Goal: Check status: Check status

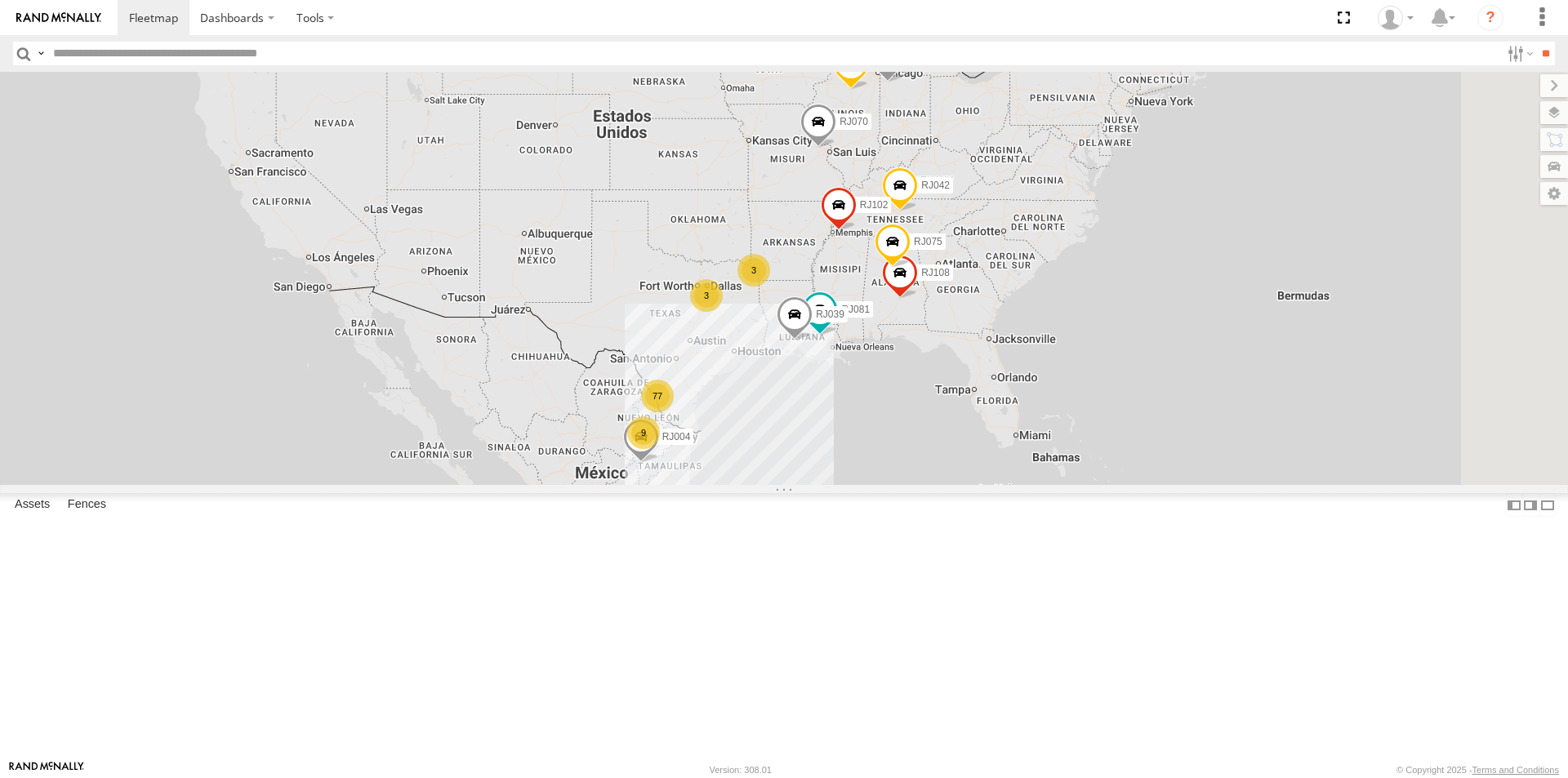
click at [213, 36] on header "Search Query Asset ID Asset Label Registration Manufacturer Model VIN Job ID" at bounding box center [784, 53] width 1568 height 36
click at [213, 55] on input "text" at bounding box center [773, 53] width 1454 height 24
type input "*****"
click at [1536, 41] on input "**" at bounding box center [1544, 53] width 19 height 24
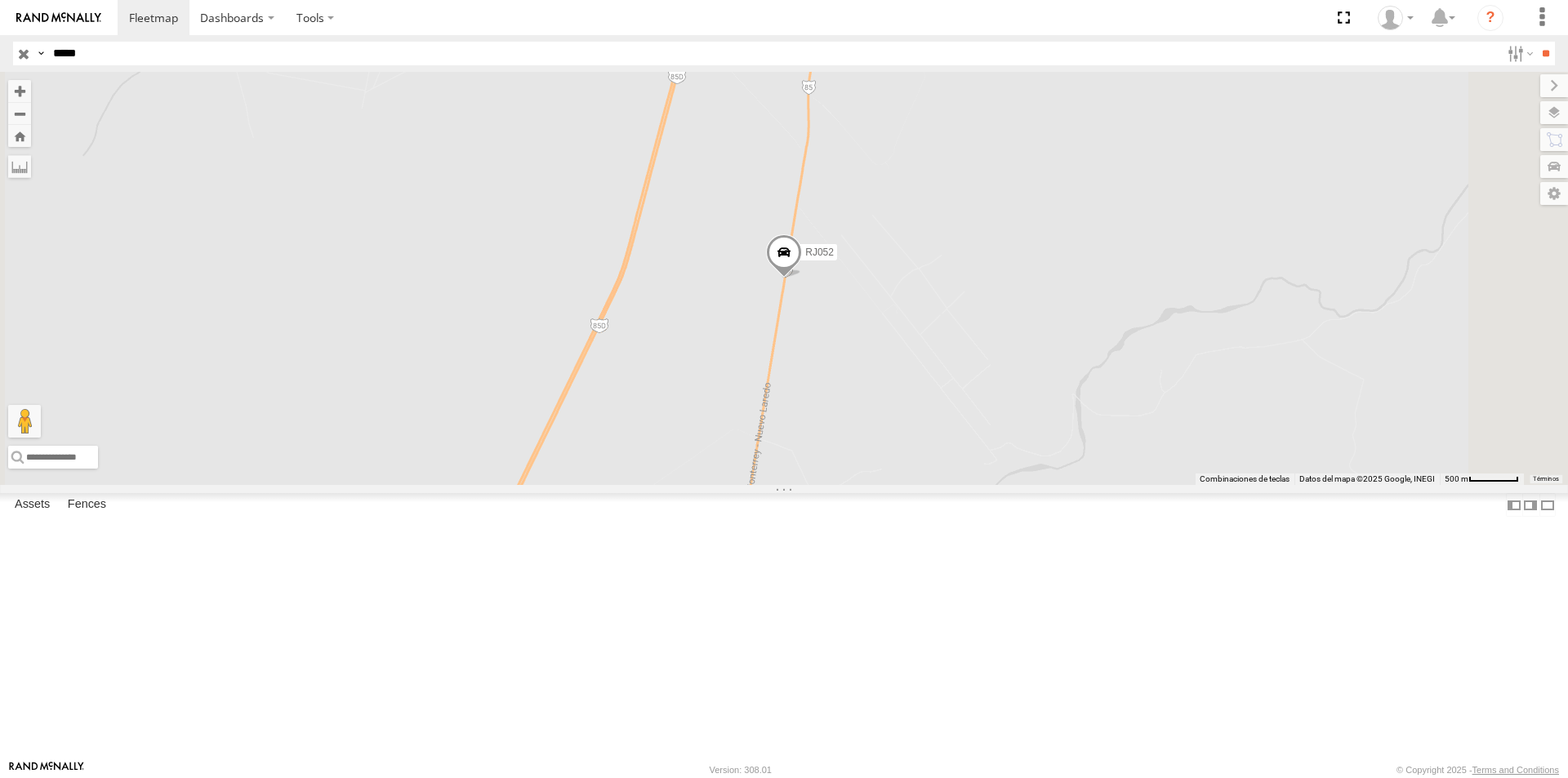
click at [802, 278] on span at bounding box center [784, 256] width 36 height 44
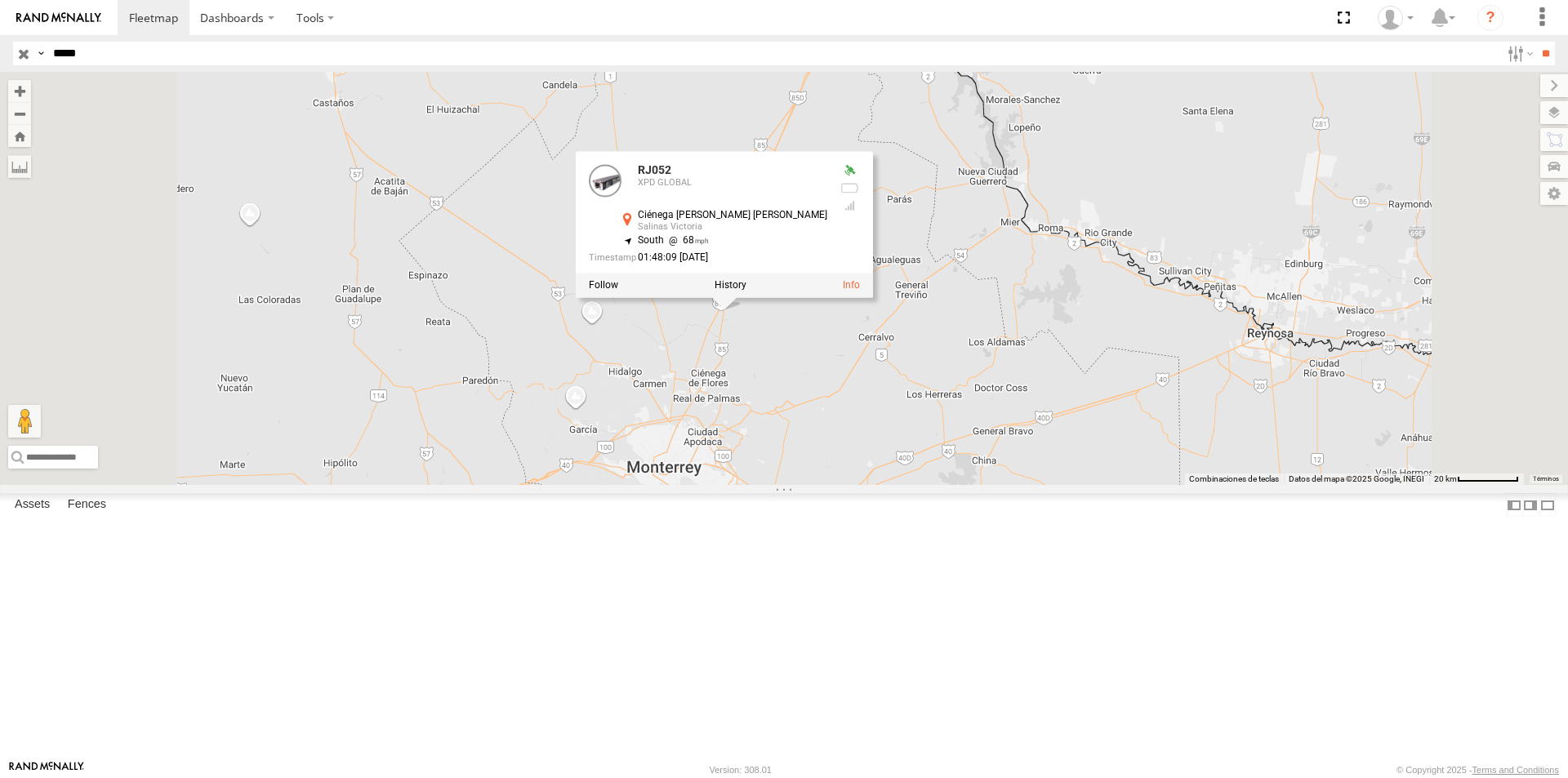
drag, startPoint x: 884, startPoint y: 561, endPoint x: 884, endPoint y: 465, distance: 96.0
click at [884, 465] on div "RJ052 RJ052 XPD GLOBAL Ciénega [PERSON_NAME] [PERSON_NAME] [PERSON_NAME] [PERSO…" at bounding box center [784, 278] width 1568 height 413
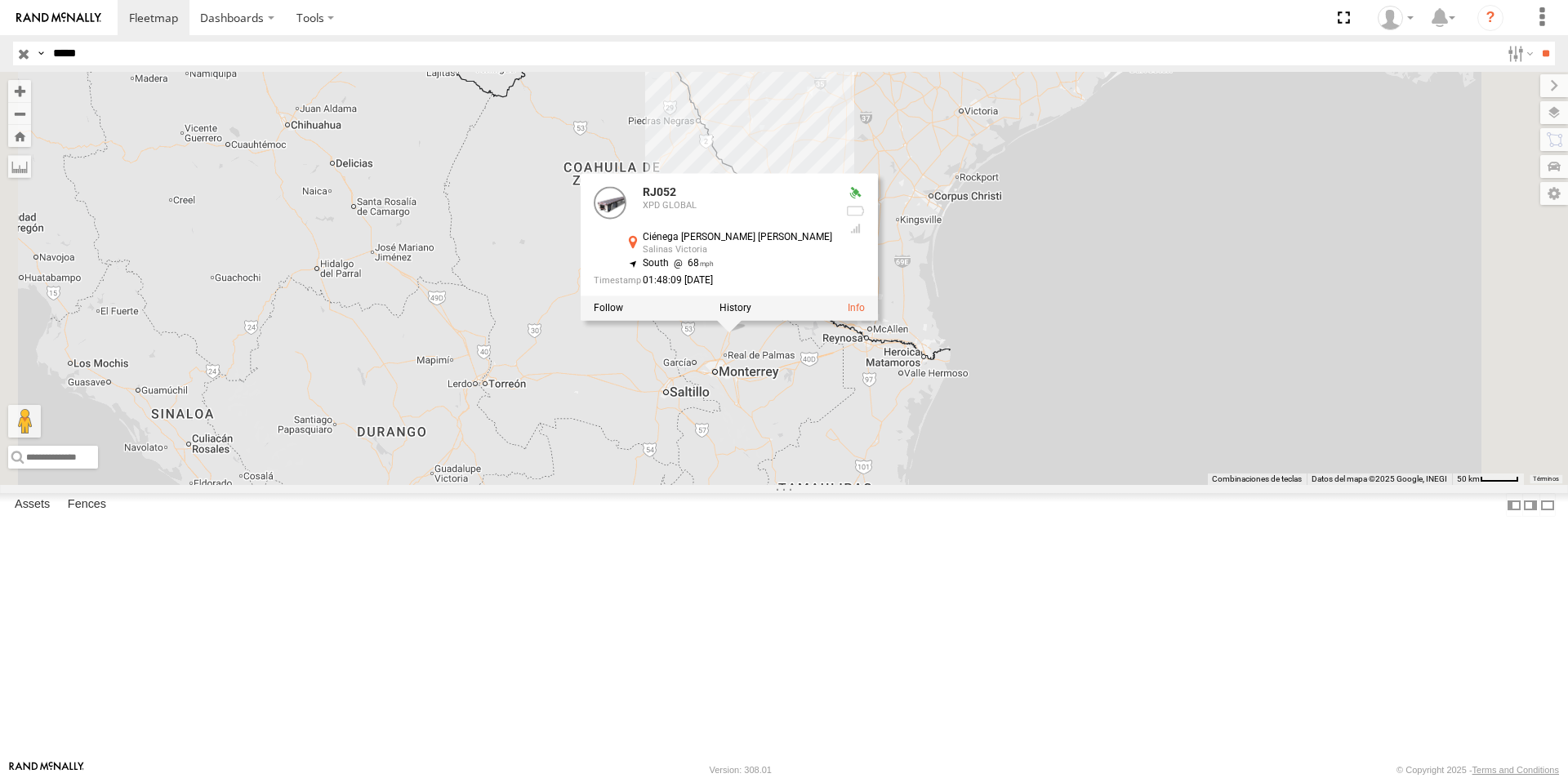
click at [962, 485] on div "RJ052 RJ052 XPD GLOBAL Ciénega [PERSON_NAME] [PERSON_NAME] [PERSON_NAME] [PERSO…" at bounding box center [784, 278] width 1568 height 413
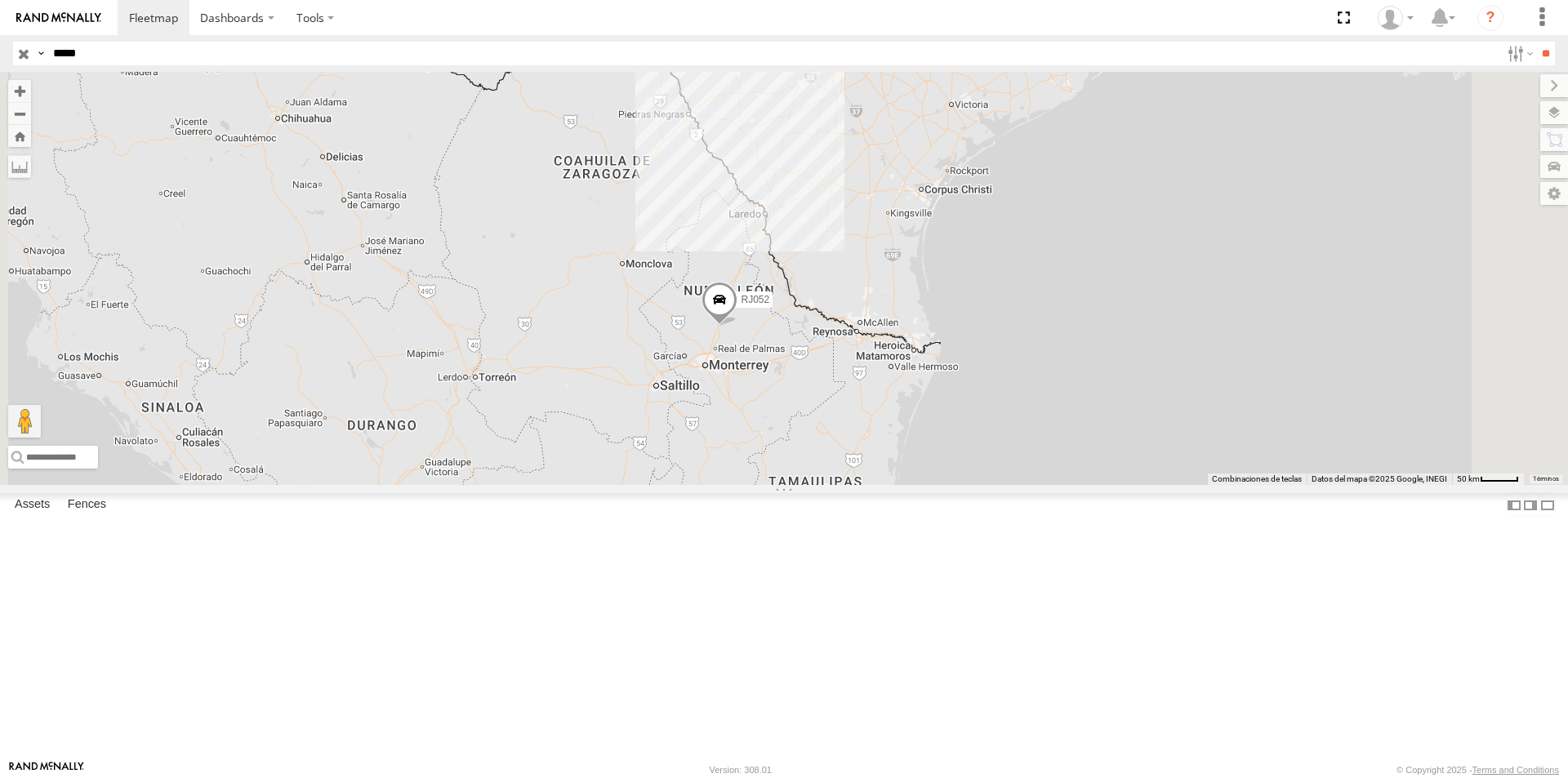
drag, startPoint x: 971, startPoint y: 475, endPoint x: 934, endPoint y: 471, distance: 37.2
click at [935, 471] on div "RJ052" at bounding box center [784, 278] width 1568 height 413
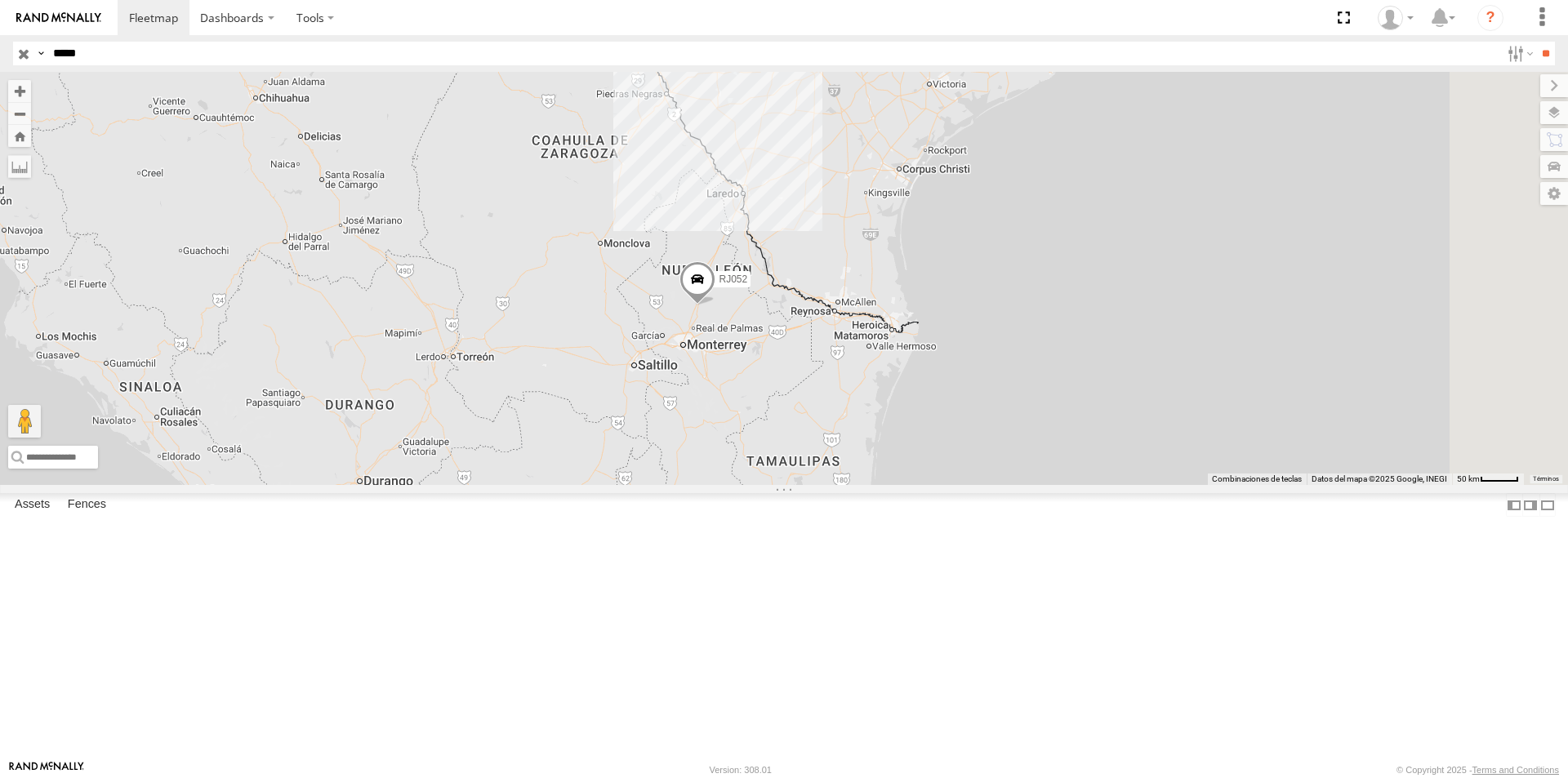
drag, startPoint x: 951, startPoint y: 488, endPoint x: 962, endPoint y: 459, distance: 31.0
click at [962, 460] on div "RJ052" at bounding box center [784, 278] width 1568 height 413
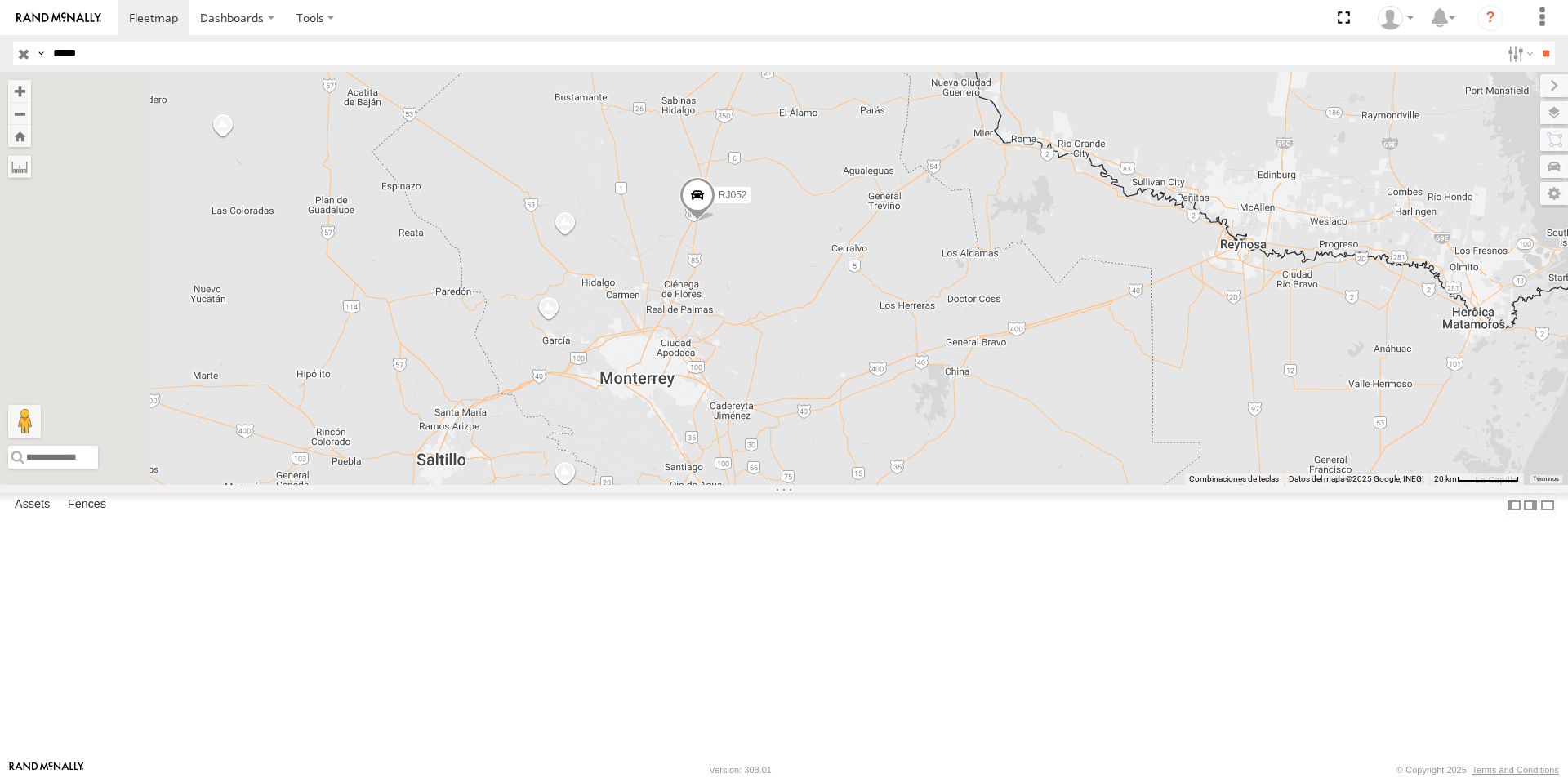
drag, startPoint x: 926, startPoint y: 473, endPoint x: 1075, endPoint y: 496, distance: 150.8
click at [1069, 485] on div "RJ052" at bounding box center [784, 278] width 1568 height 413
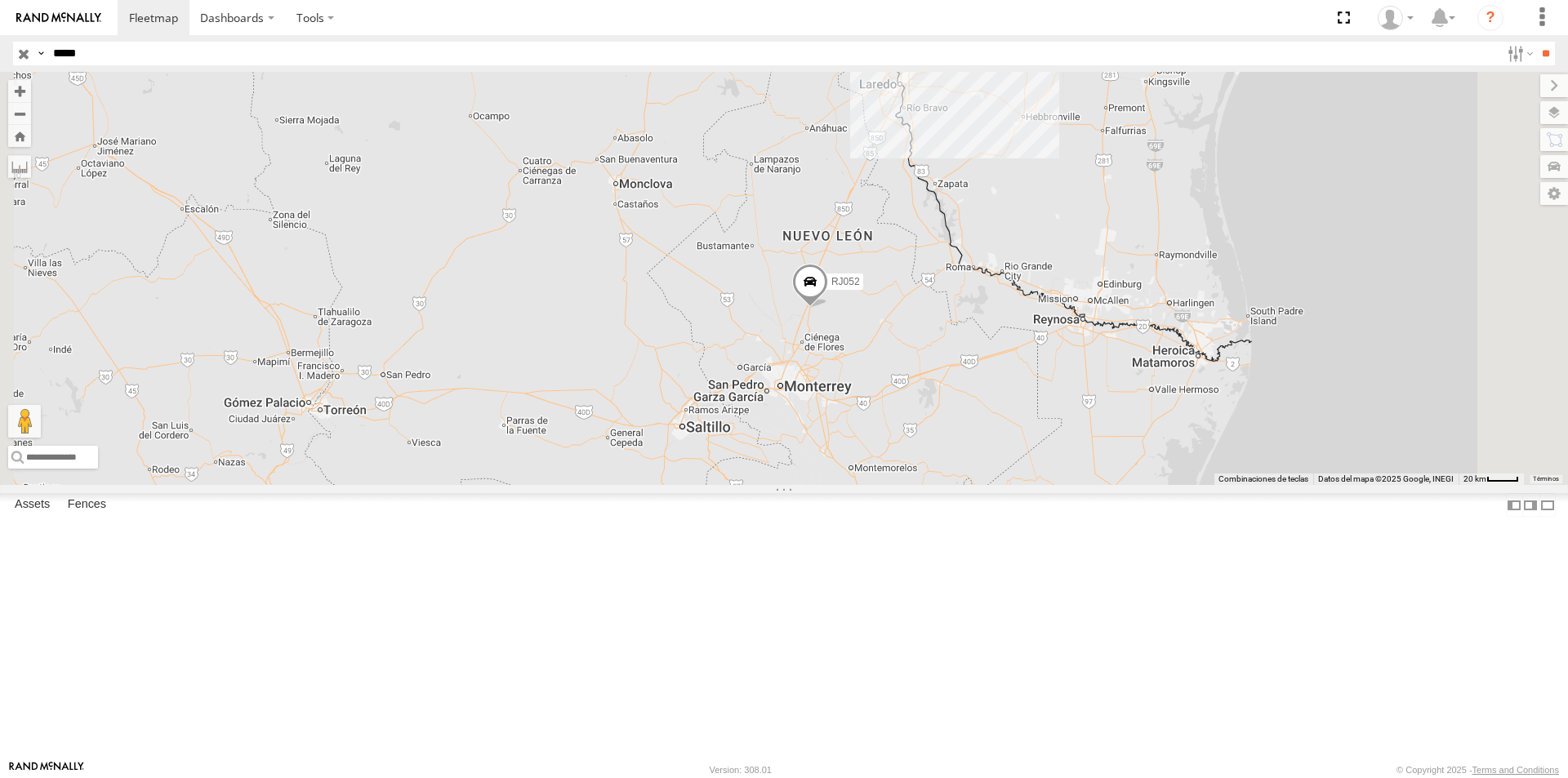
click at [1057, 485] on div "RJ052" at bounding box center [784, 278] width 1568 height 413
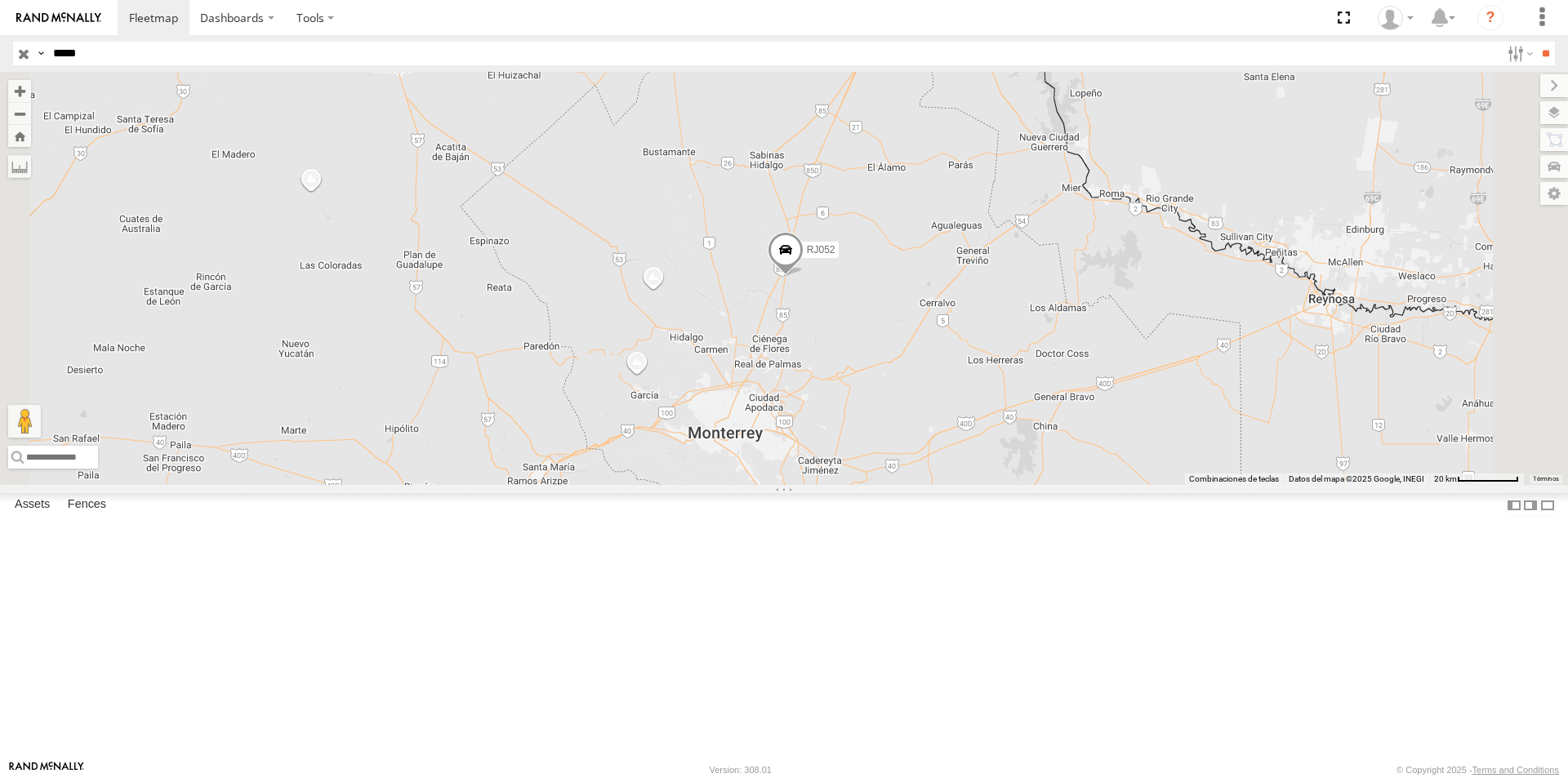
click at [804, 276] on span at bounding box center [785, 254] width 36 height 44
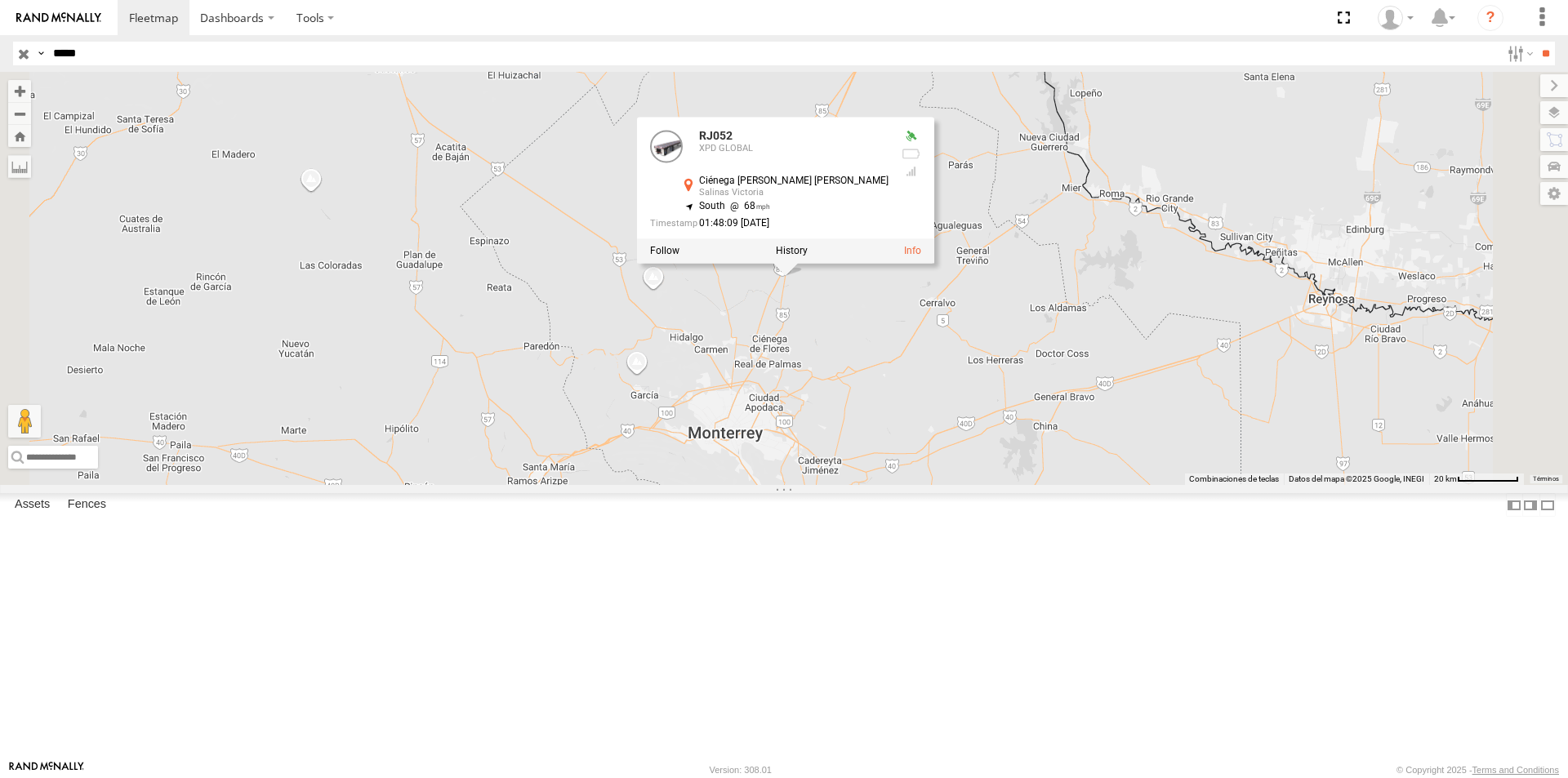
click at [1066, 464] on div "RJ052 RJ052 XPD GLOBAL Ciénega [PERSON_NAME] [PERSON_NAME] [PERSON_NAME] [PERSO…" at bounding box center [784, 278] width 1568 height 413
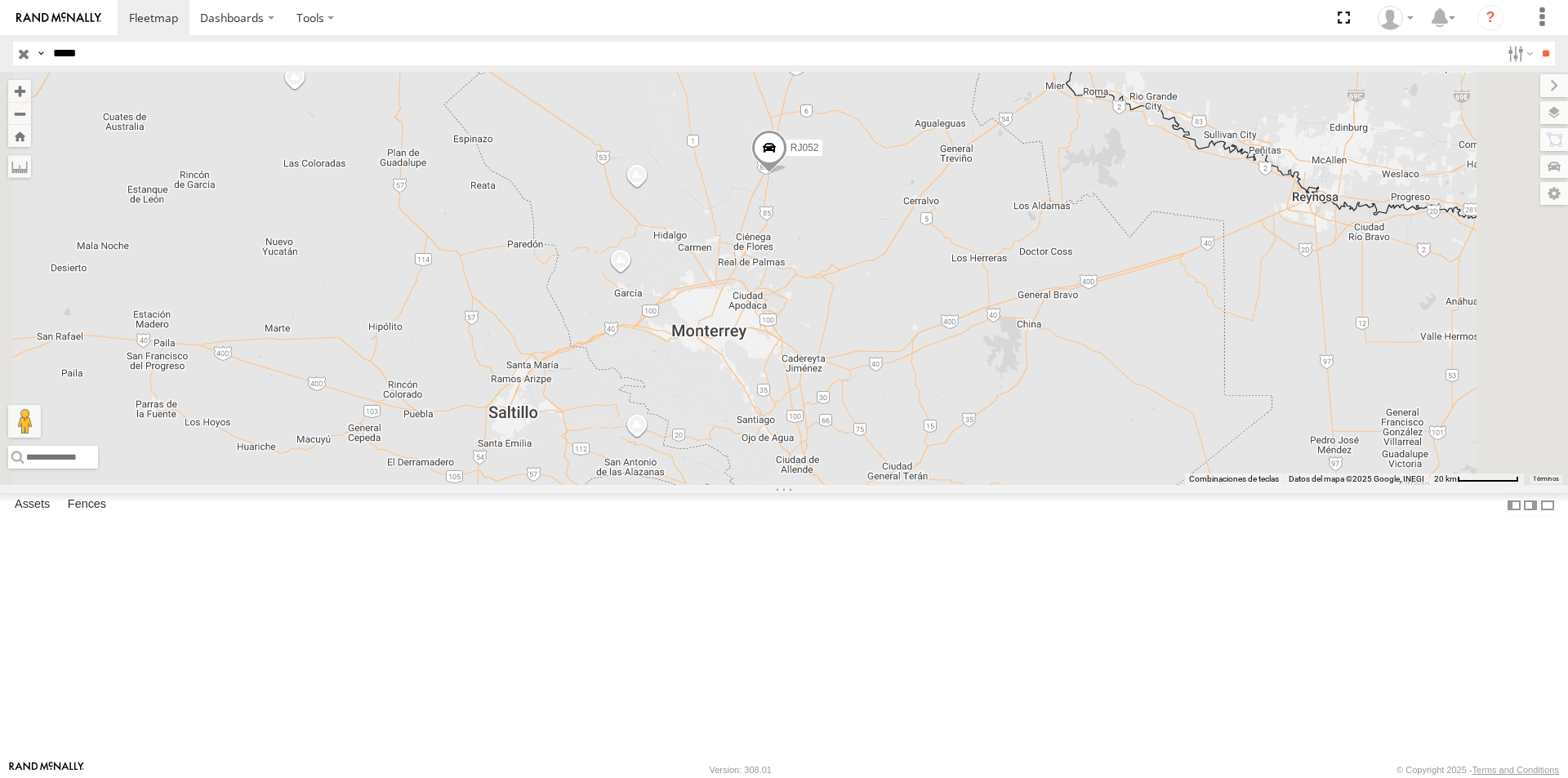
drag, startPoint x: 1040, startPoint y: 555, endPoint x: 992, endPoint y: 334, distance: 226.2
click at [992, 334] on div "RJ052" at bounding box center [784, 278] width 1568 height 413
